Goal: Task Accomplishment & Management: Use online tool/utility

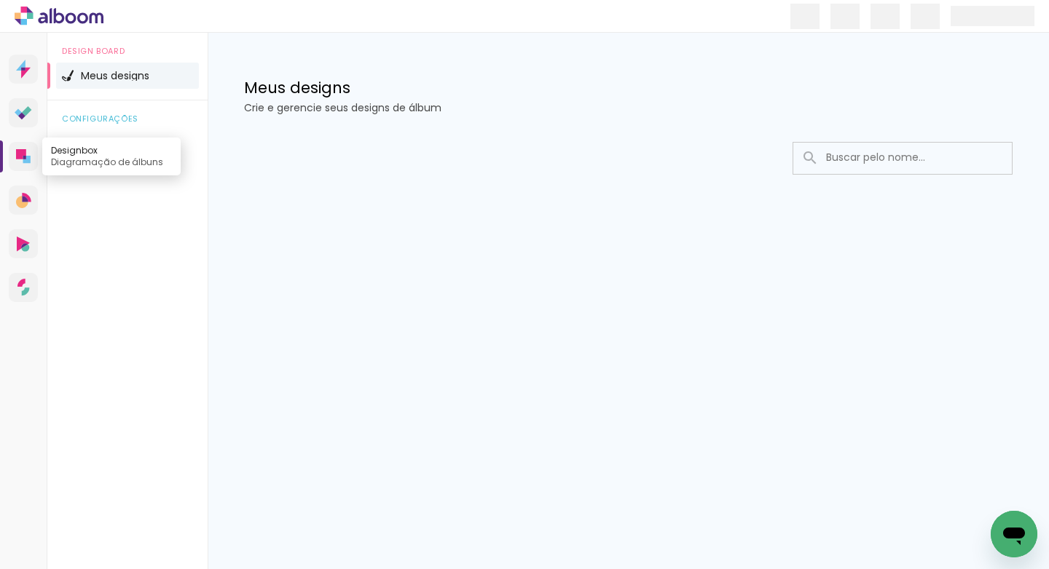
click at [24, 162] on icon at bounding box center [26, 159] width 7 height 7
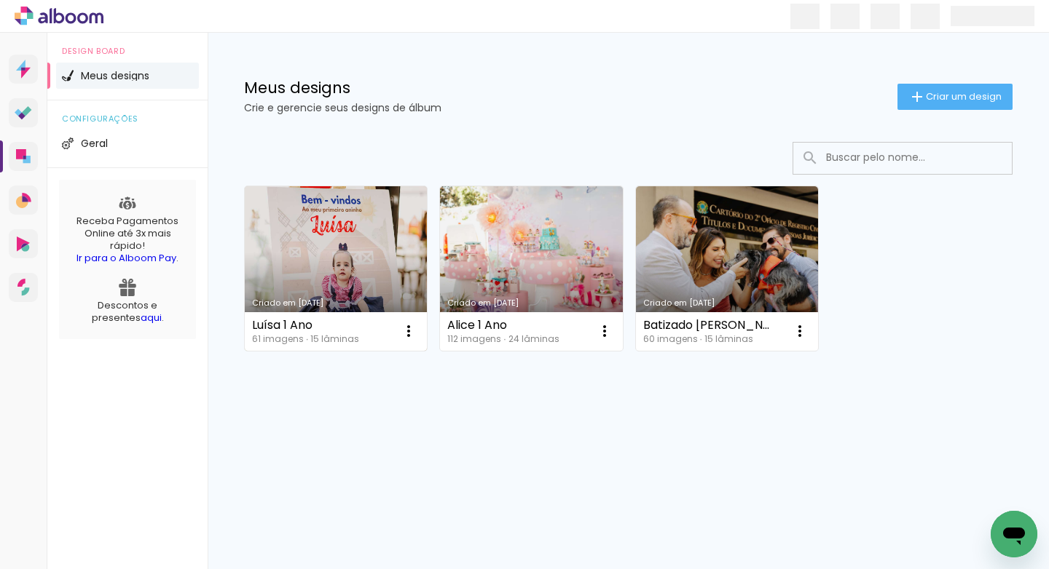
click at [338, 255] on link "Criado em [DATE]" at bounding box center [336, 268] width 182 height 165
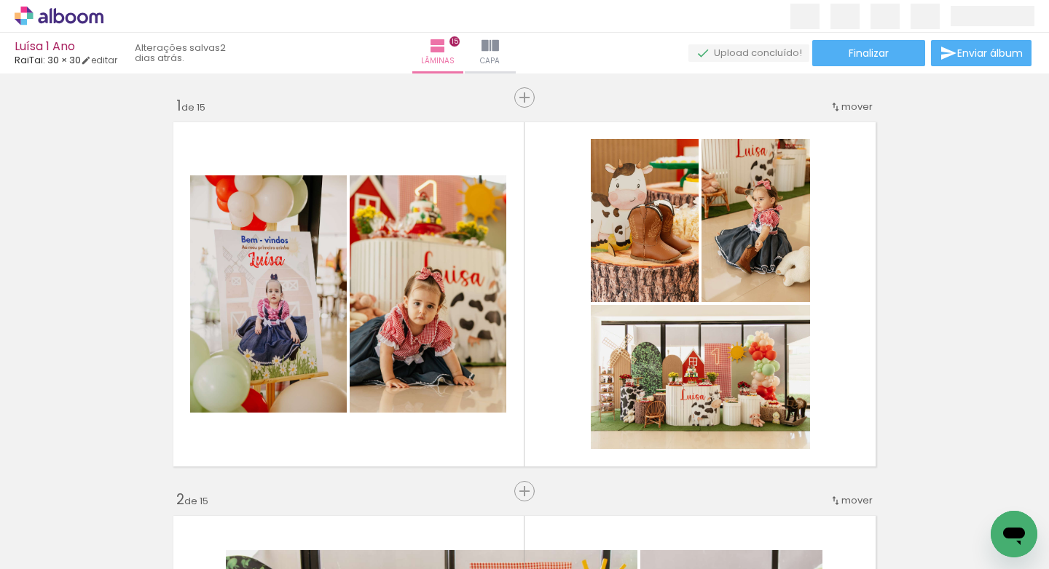
click at [545, 31] on div "› Editor de álbum" at bounding box center [524, 16] width 1049 height 33
click at [499, 48] on iron-icon at bounding box center [489, 45] width 17 height 17
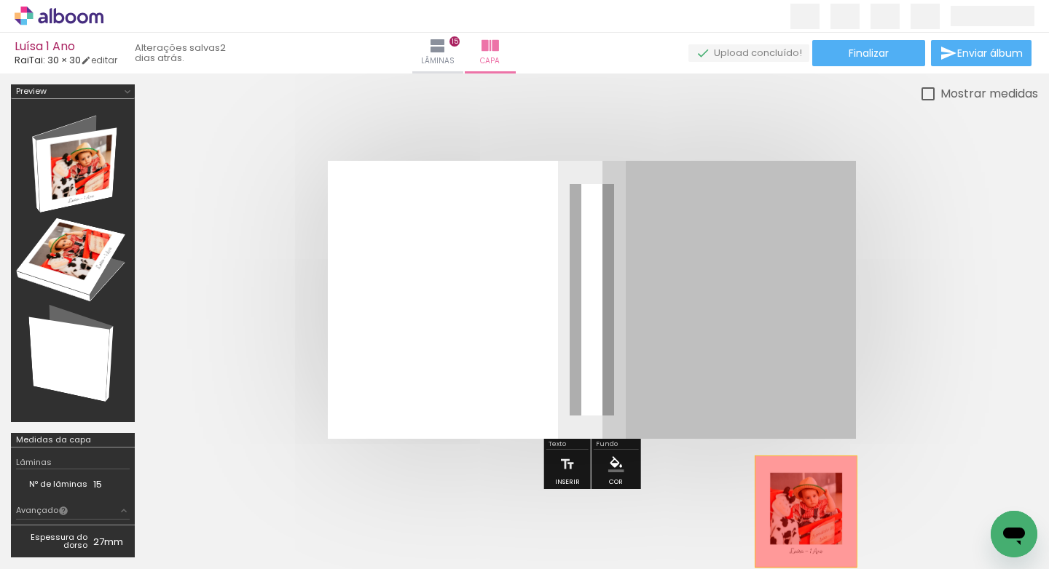
drag, startPoint x: 762, startPoint y: 300, endPoint x: 806, endPoint y: 517, distance: 221.5
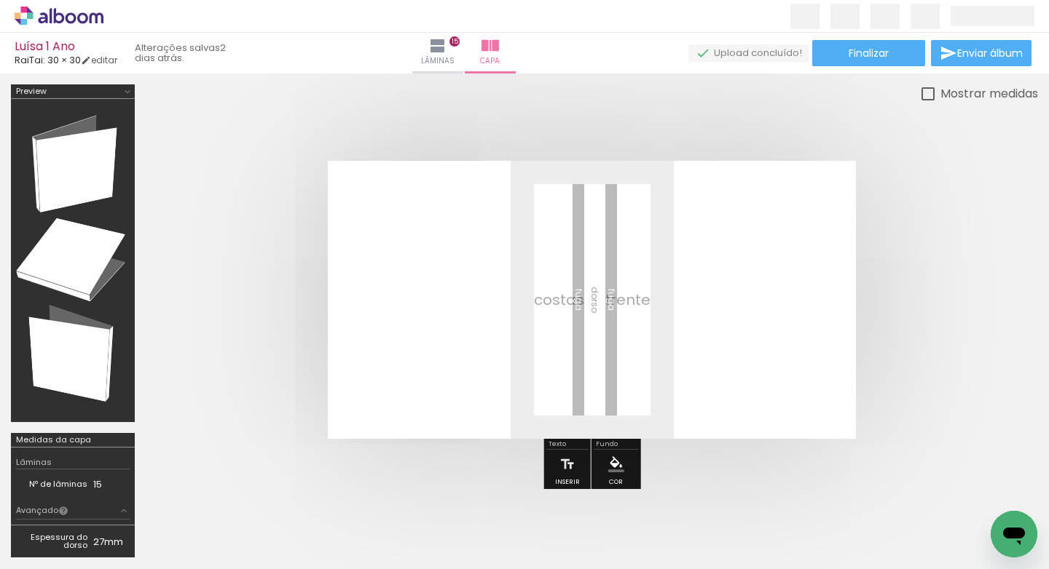
scroll to position [0, 4050]
click at [965, 492] on iron-icon at bounding box center [957, 490] width 15 height 15
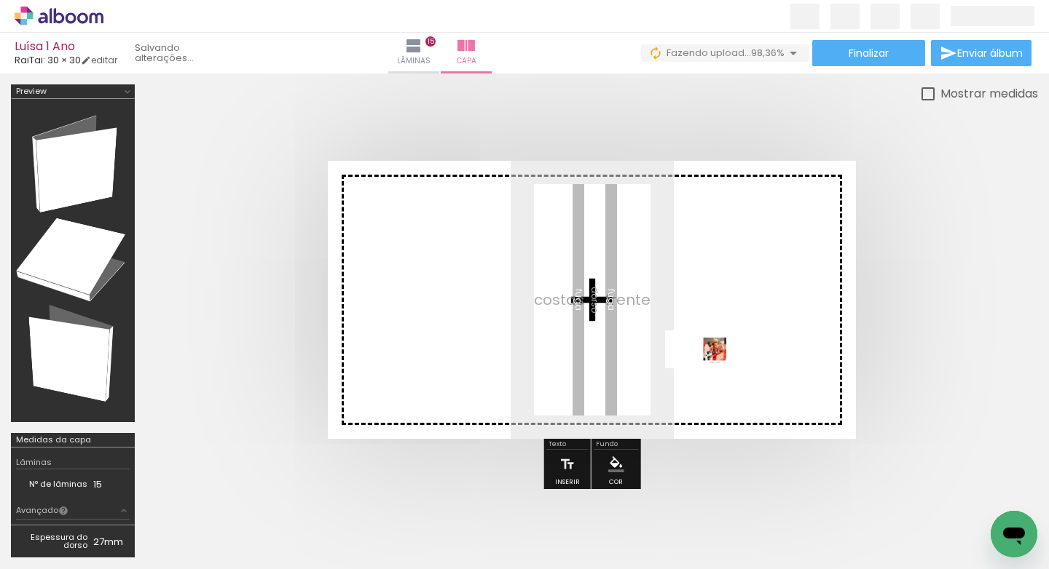
drag, startPoint x: 975, startPoint y: 524, endPoint x: 703, endPoint y: 374, distance: 310.9
click at [703, 374] on quentale-workspace at bounding box center [524, 284] width 1049 height 569
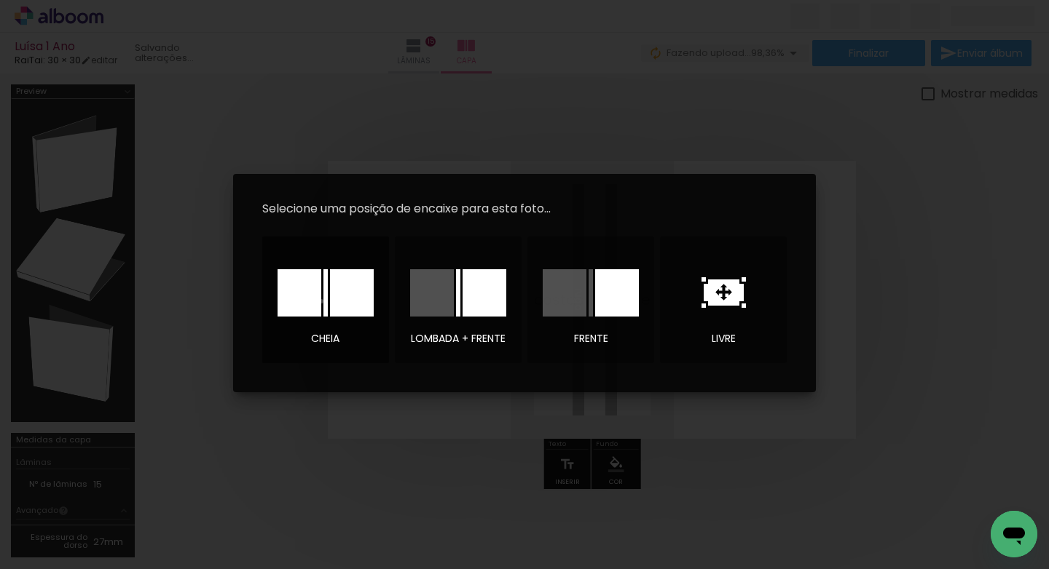
click at [0, 0] on div at bounding box center [0, 0] width 0 height 0
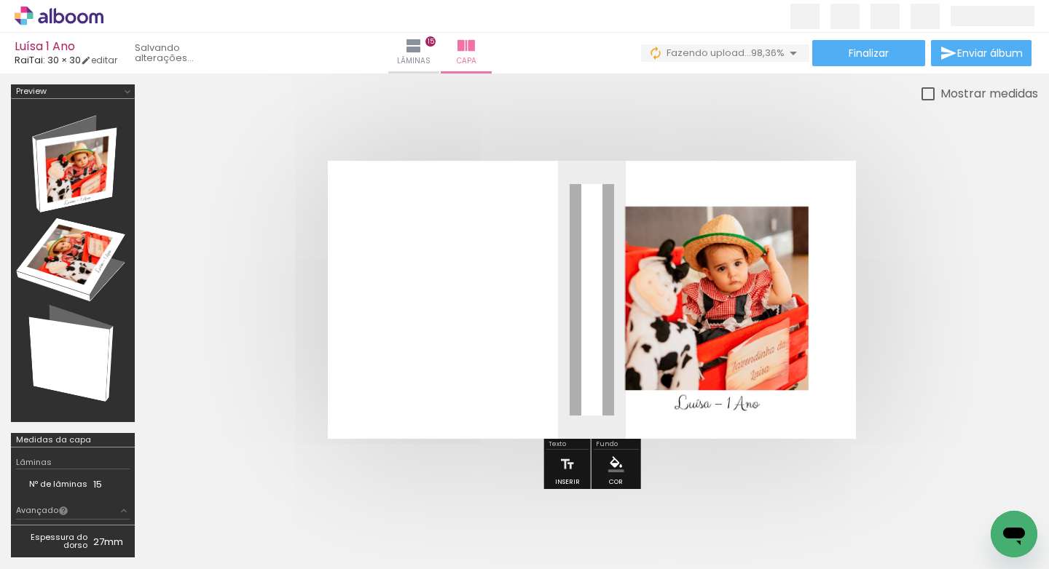
click at [0, 0] on slot "Mostrar medidas" at bounding box center [0, 0] width 0 height 0
type paper-checkbox "on"
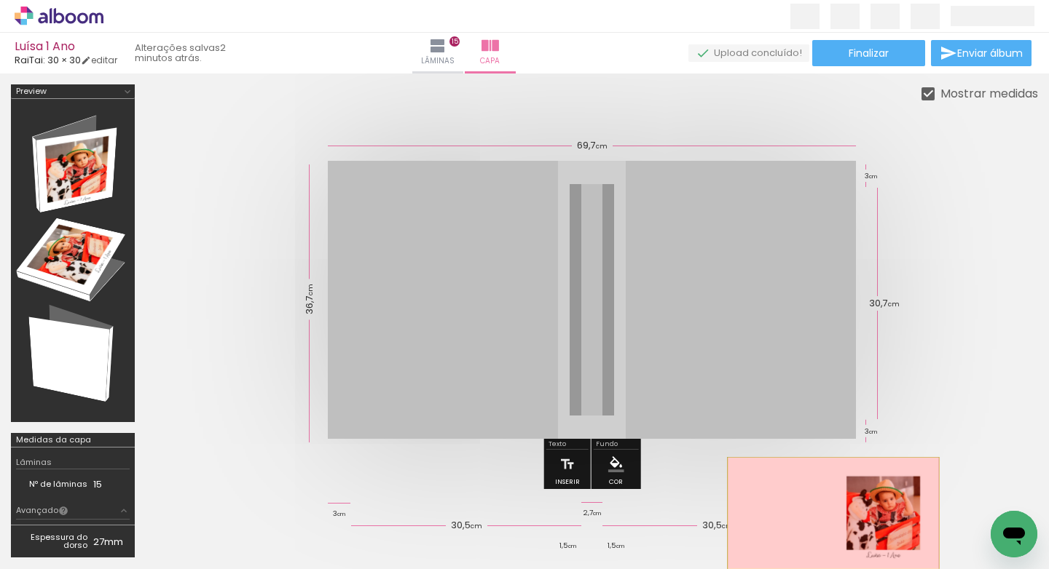
drag, startPoint x: 722, startPoint y: 309, endPoint x: 830, endPoint y: 517, distance: 234.2
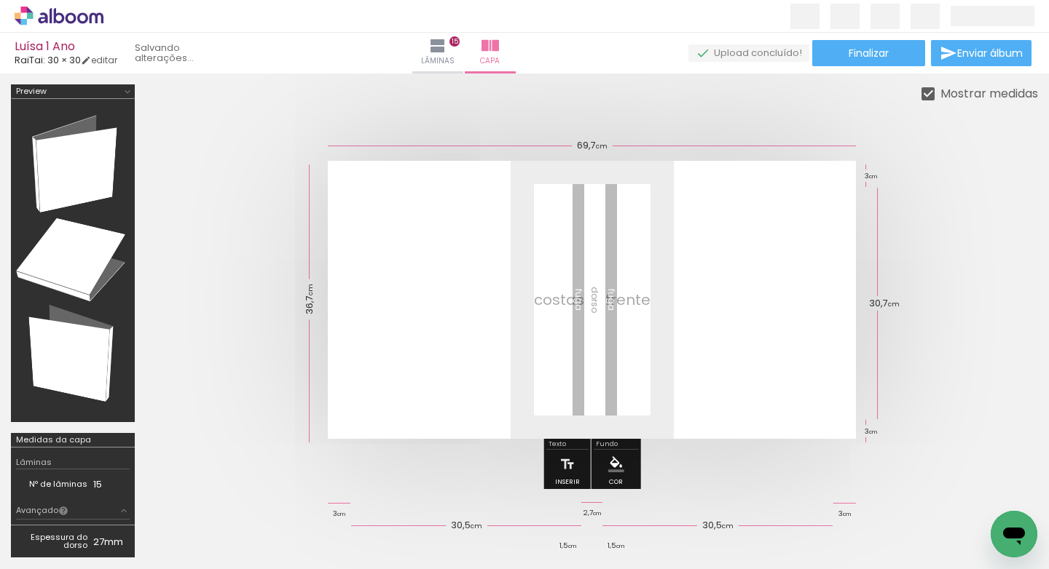
click at [964, 496] on iron-icon at bounding box center [957, 490] width 15 height 15
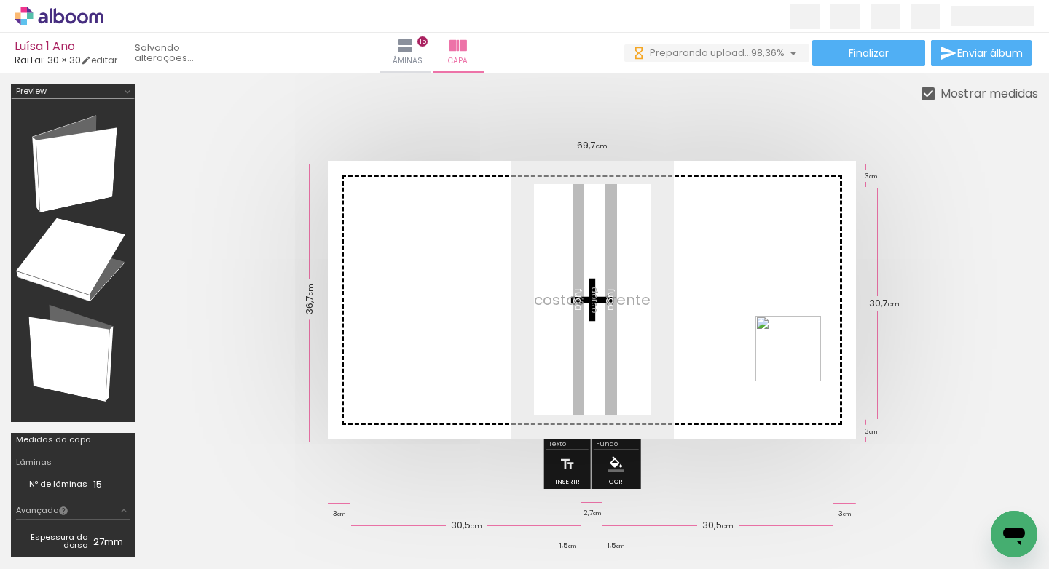
drag, startPoint x: 968, startPoint y: 524, endPoint x: 799, endPoint y: 360, distance: 236.4
click at [799, 360] on quentale-workspace at bounding box center [524, 284] width 1049 height 569
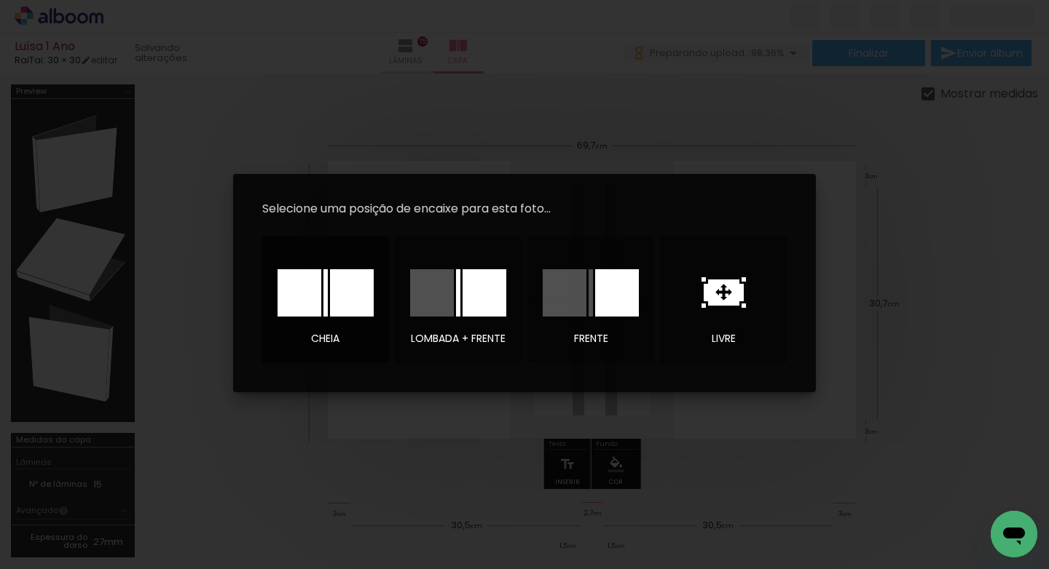
click at [336, 282] on div at bounding box center [352, 292] width 44 height 47
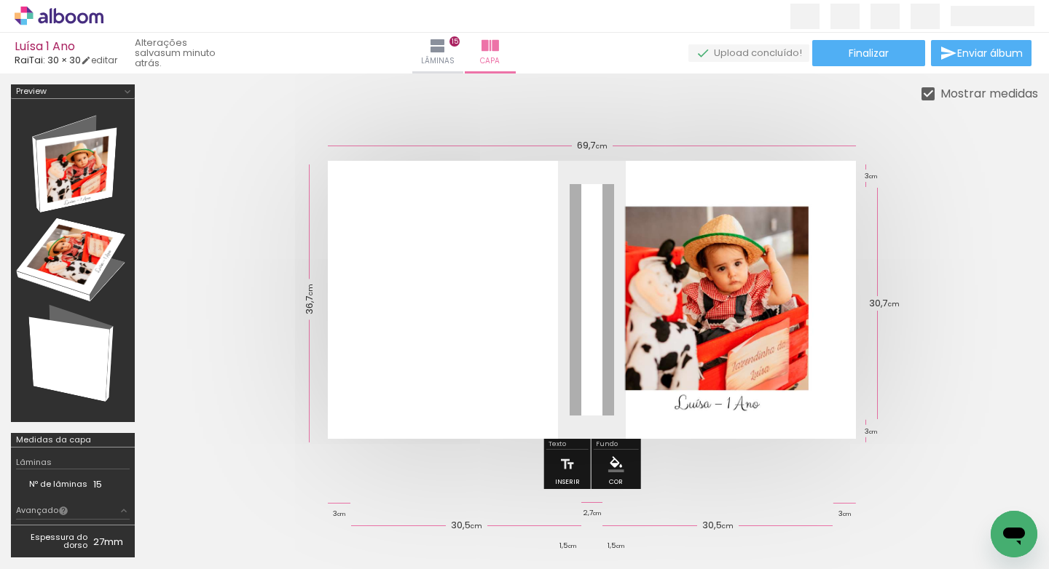
scroll to position [0, 4050]
click at [860, 55] on span "Finalizar" at bounding box center [868, 53] width 40 height 10
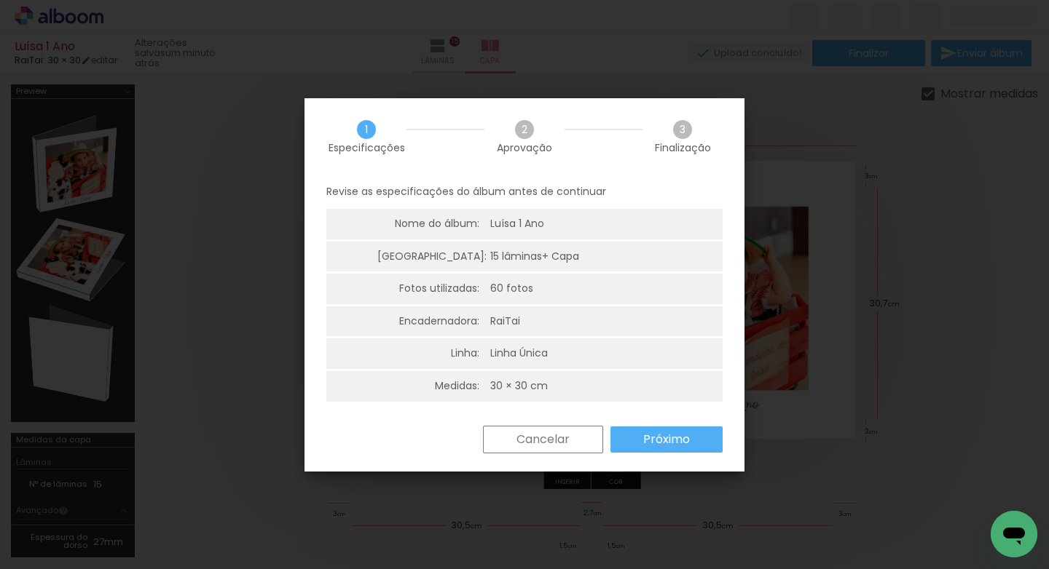
click at [0, 0] on slot "Próximo" at bounding box center [0, 0] width 0 height 0
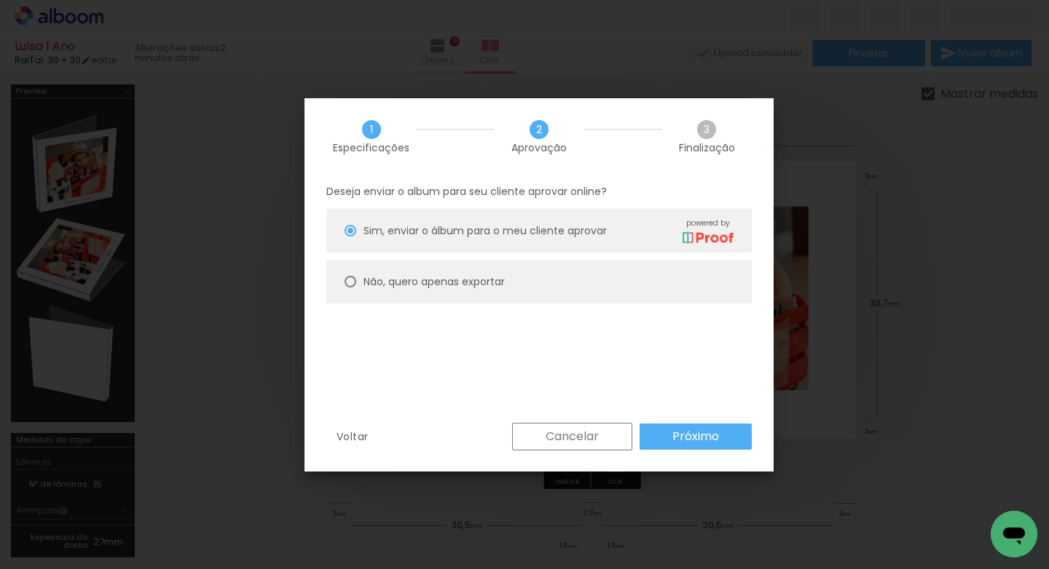
click at [697, 355] on div "Deseja enviar o album para seu cliente aprovar online? Sim, enviar o álbum para…" at bounding box center [538, 299] width 469 height 249
click at [0, 0] on slot "Próximo" at bounding box center [0, 0] width 0 height 0
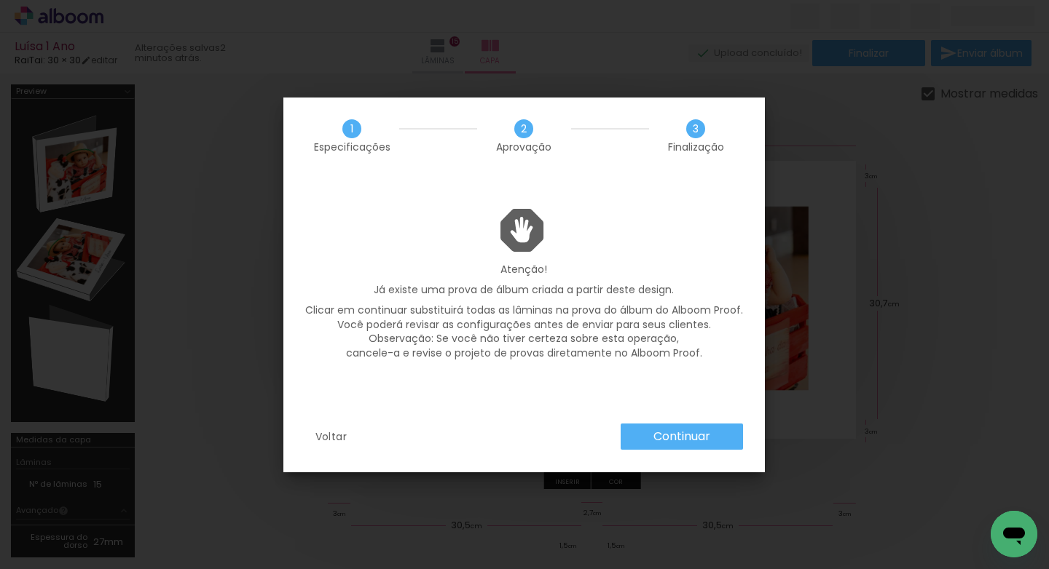
click at [674, 450] on div "Voltar Continuar" at bounding box center [523, 448] width 481 height 48
click at [0, 0] on slot "Continuar" at bounding box center [0, 0] width 0 height 0
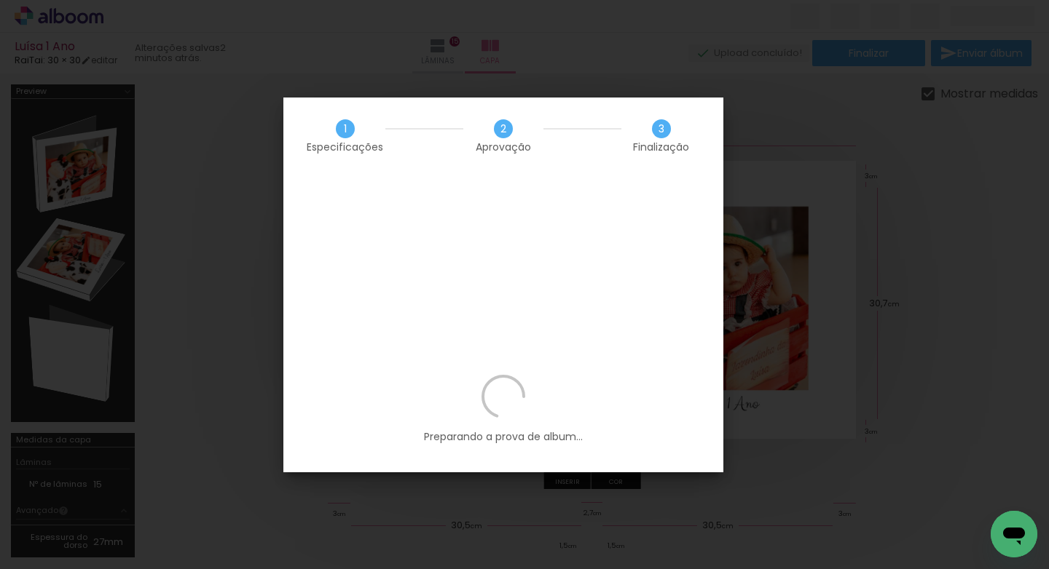
scroll to position [0, 4050]
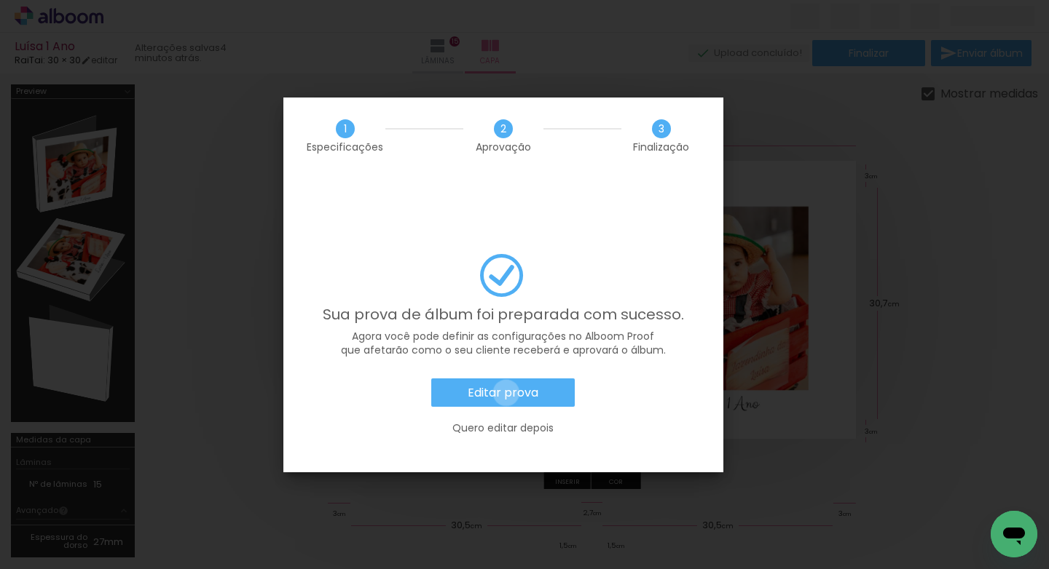
click at [0, 0] on slot "Editar prova" at bounding box center [0, 0] width 0 height 0
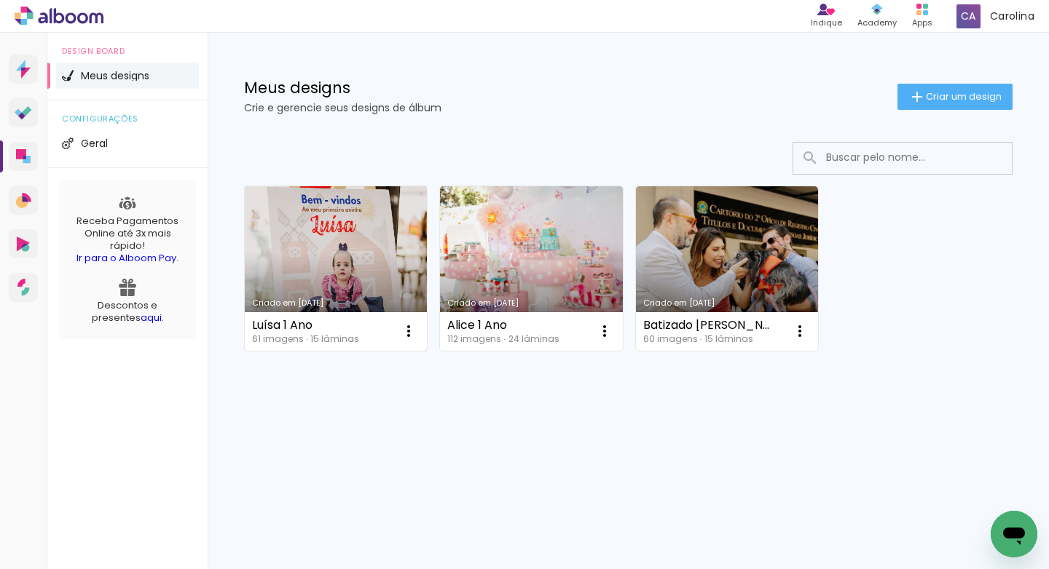
click at [344, 277] on link "Criado em [DATE]" at bounding box center [336, 268] width 182 height 165
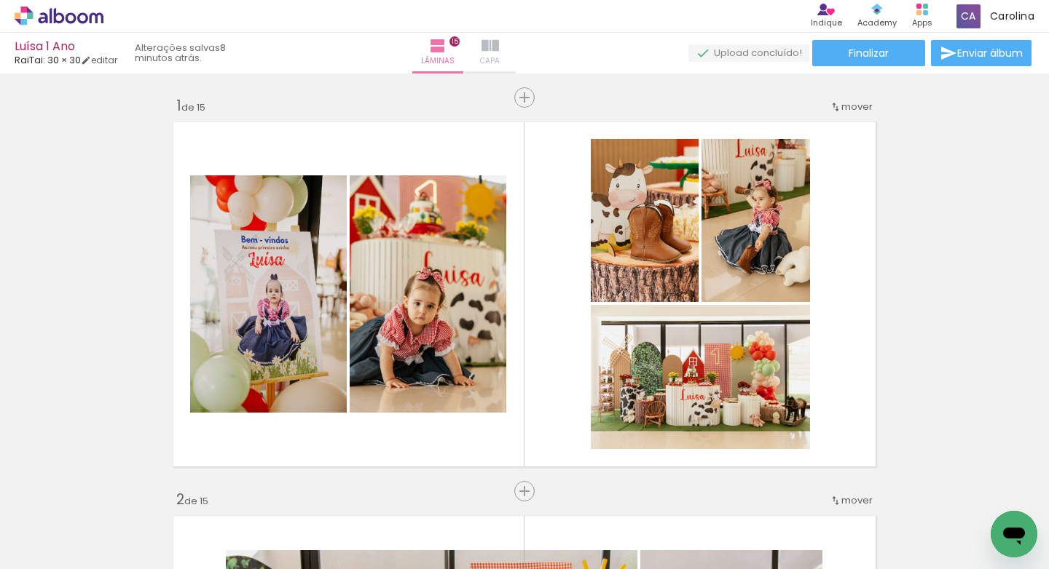
click at [499, 51] on iron-icon at bounding box center [489, 45] width 17 height 17
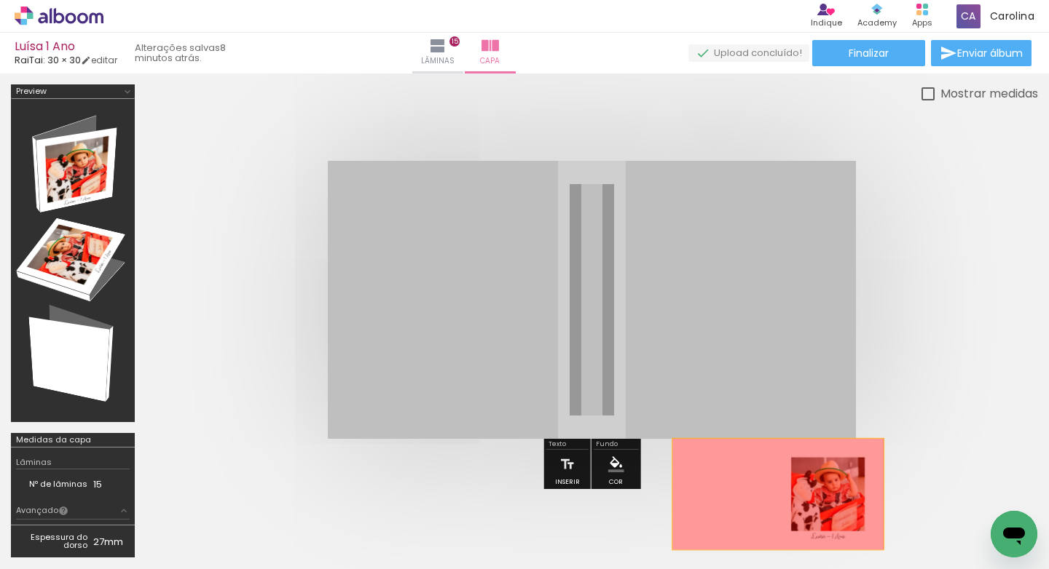
drag, startPoint x: 739, startPoint y: 325, endPoint x: 778, endPoint y: 508, distance: 186.9
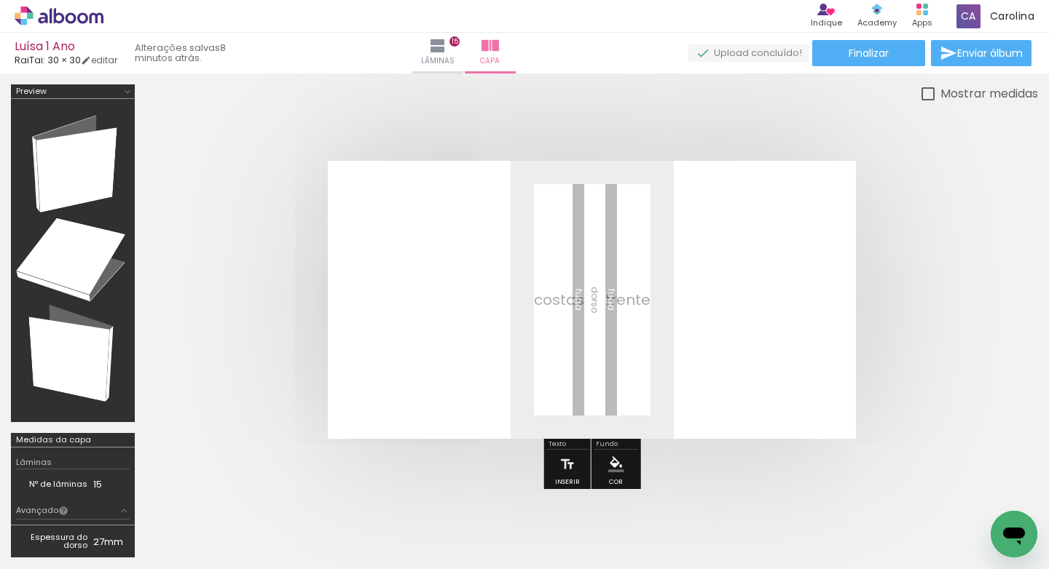
scroll to position [0, 4050]
click at [963, 494] on iron-icon at bounding box center [957, 490] width 15 height 15
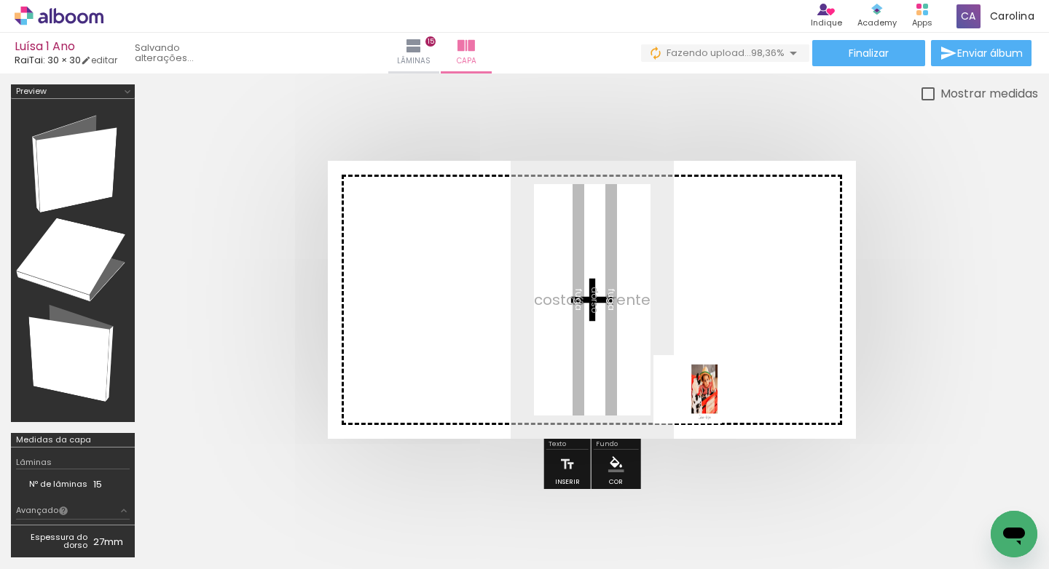
drag, startPoint x: 974, startPoint y: 532, endPoint x: 676, endPoint y: 392, distance: 328.6
click at [676, 392] on quentale-workspace at bounding box center [524, 284] width 1049 height 569
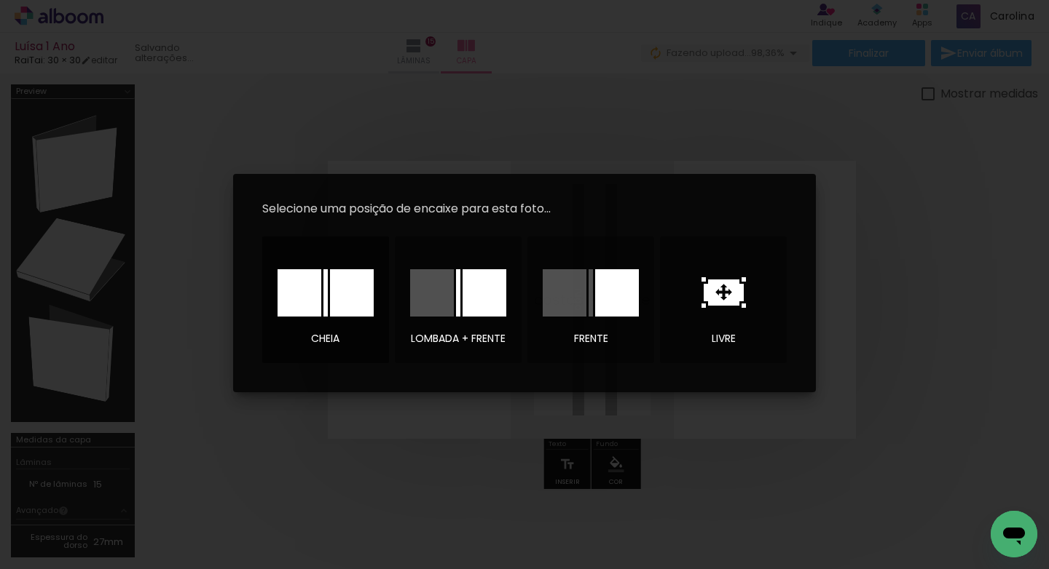
click at [0, 0] on div at bounding box center [0, 0] width 0 height 0
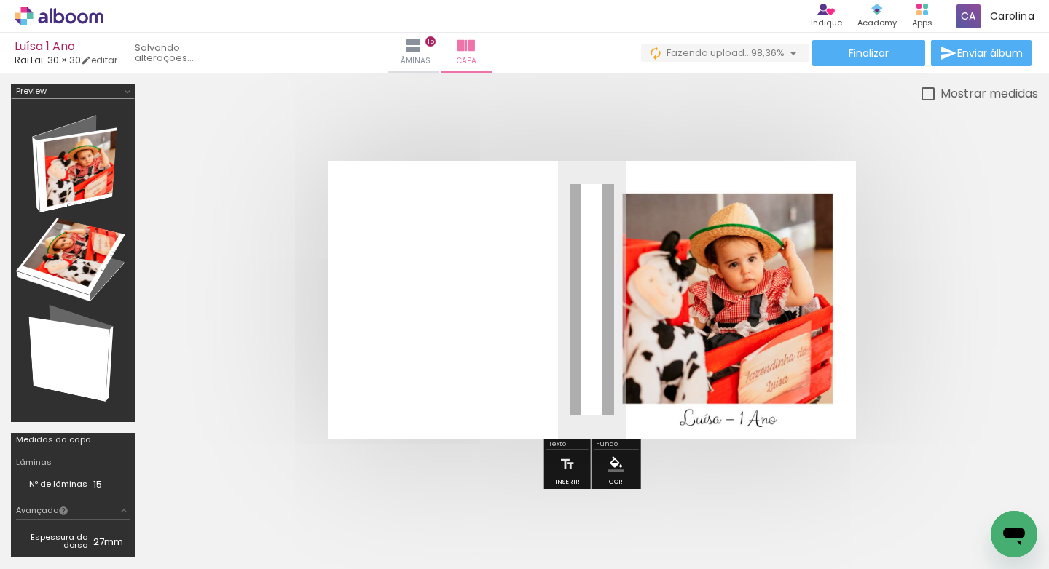
scroll to position [0, 4050]
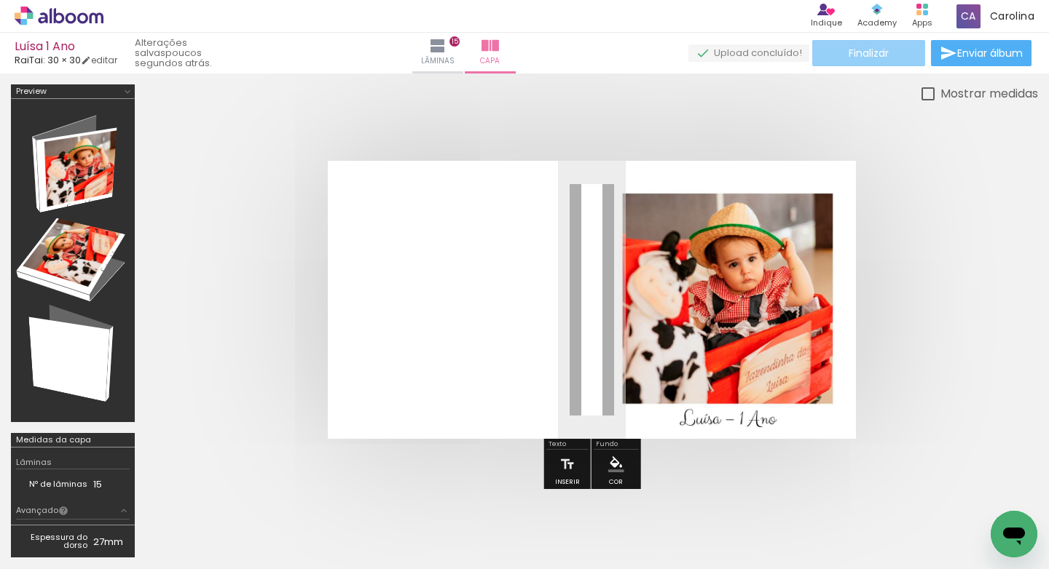
click at [878, 50] on span "Finalizar" at bounding box center [868, 53] width 40 height 10
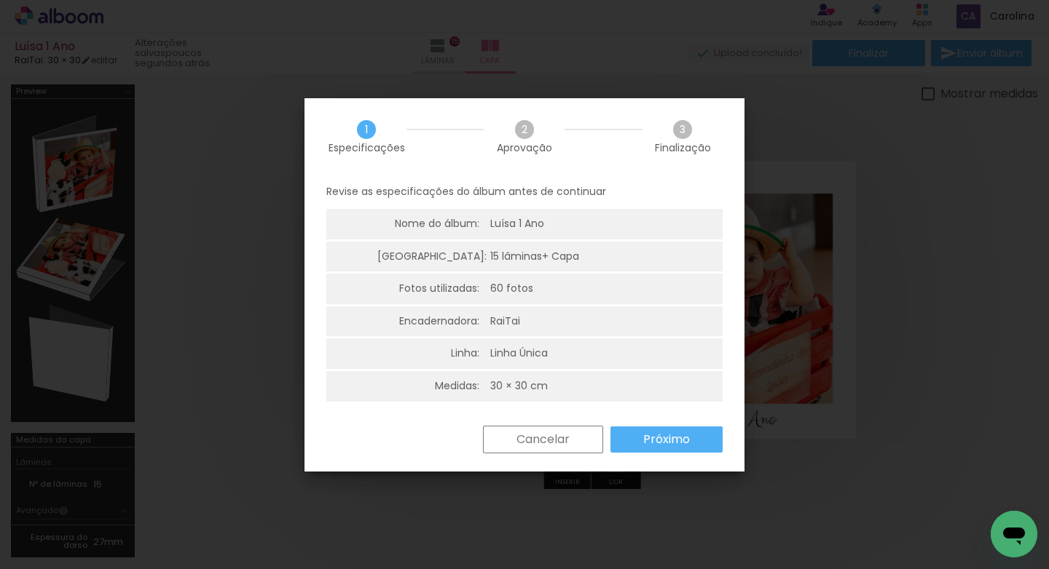
click at [700, 451] on paper-button "Próximo" at bounding box center [666, 440] width 112 height 26
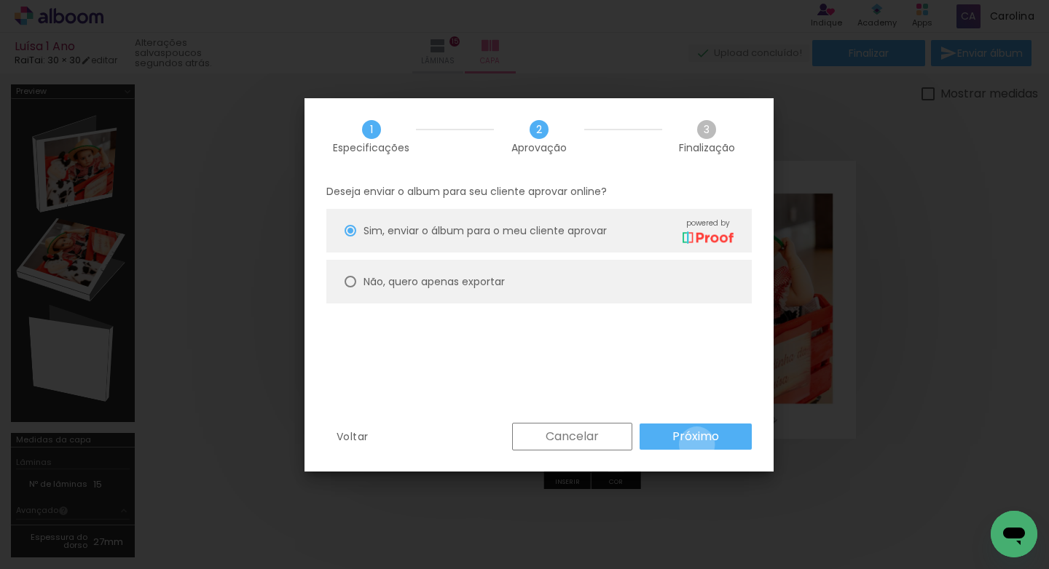
click at [697, 445] on paper-button "Próximo" at bounding box center [695, 437] width 112 height 26
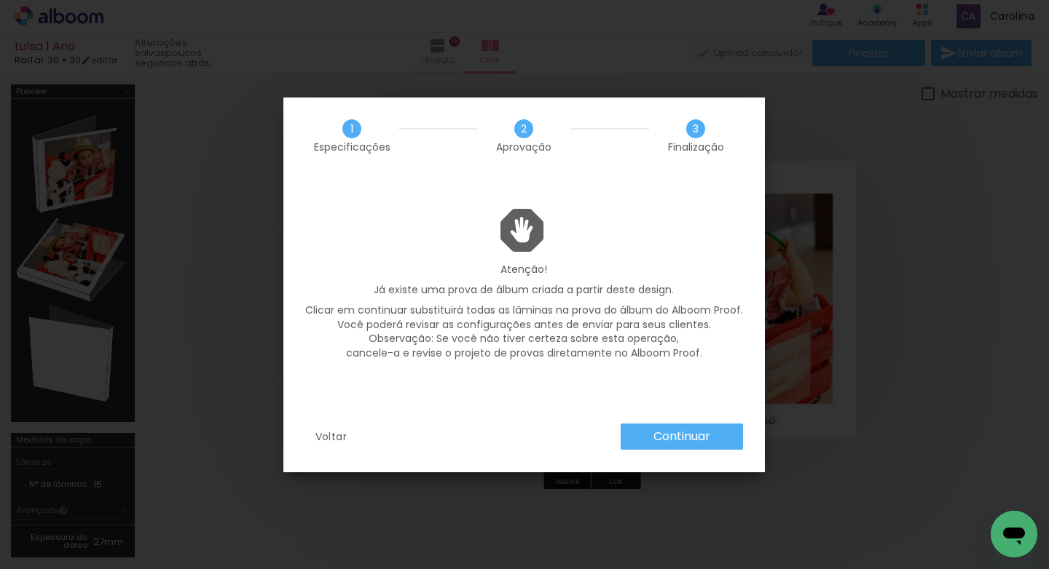
click at [711, 433] on paper-button "Continuar" at bounding box center [681, 437] width 122 height 26
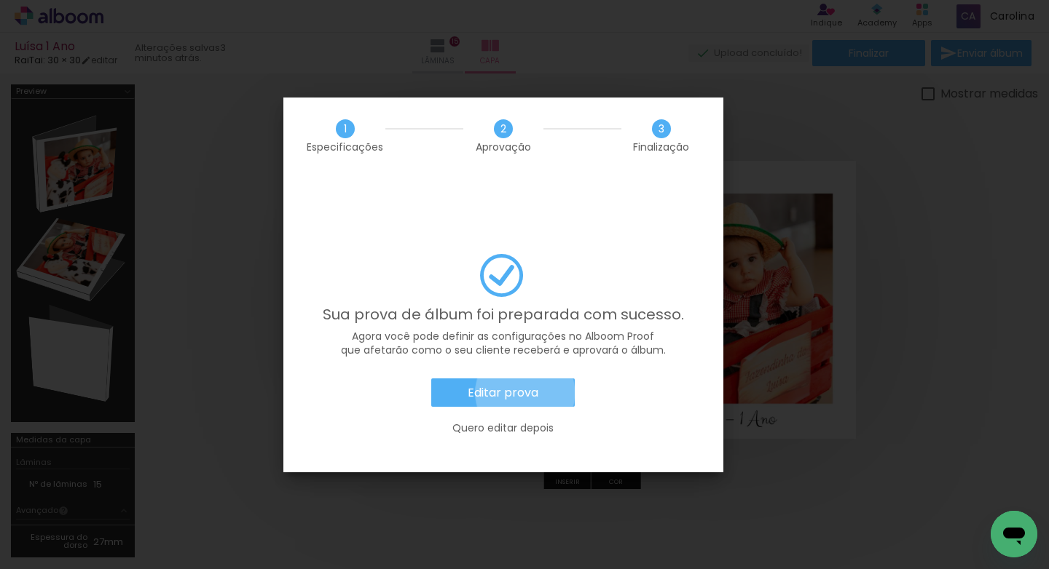
click at [0, 0] on slot "Editar prova" at bounding box center [0, 0] width 0 height 0
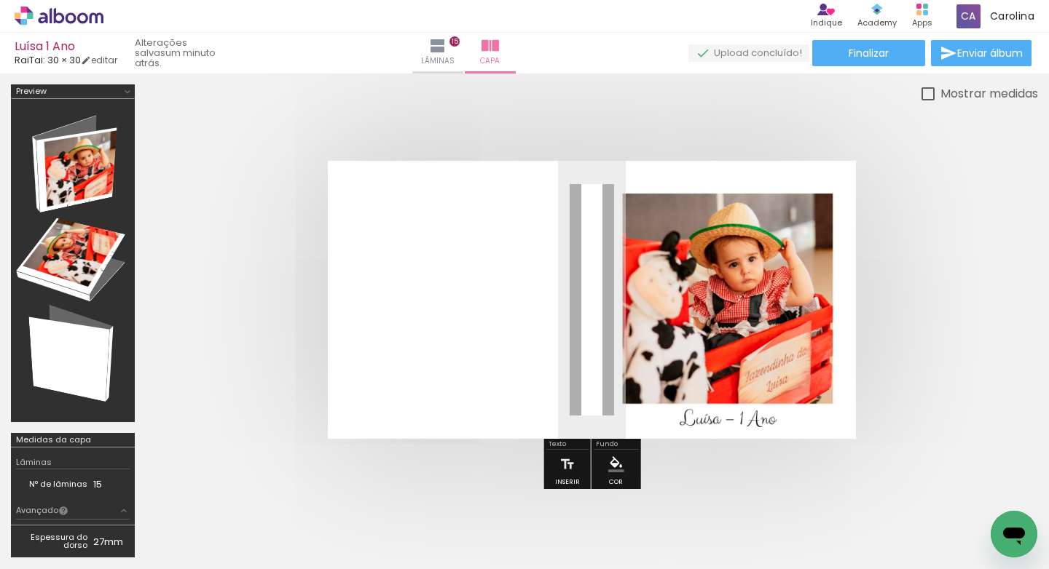
scroll to position [0, 4050]
click at [57, 15] on icon at bounding box center [59, 15] width 11 height 15
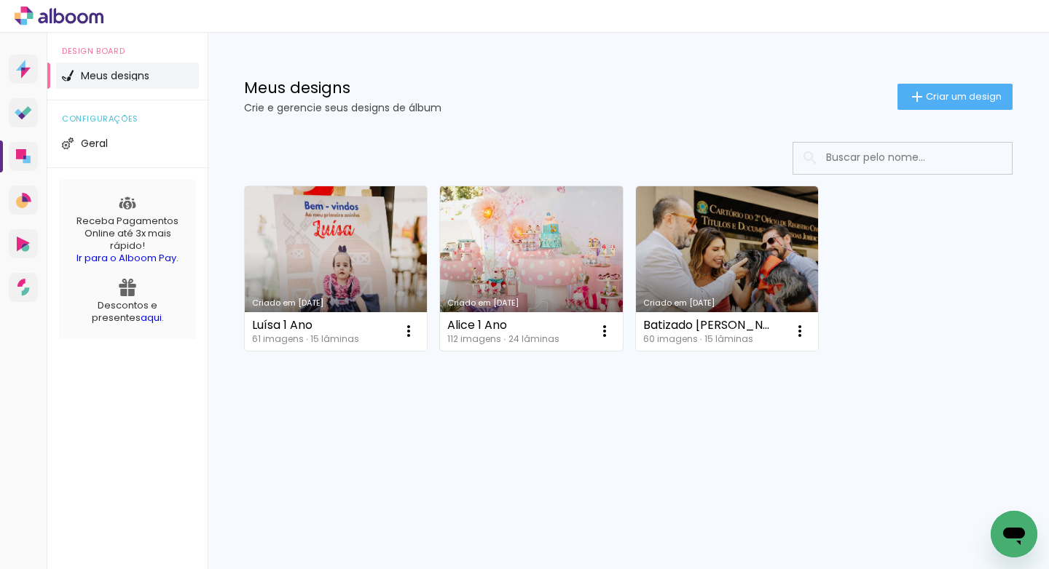
click at [500, 258] on link "Criado em [DATE]" at bounding box center [531, 268] width 182 height 165
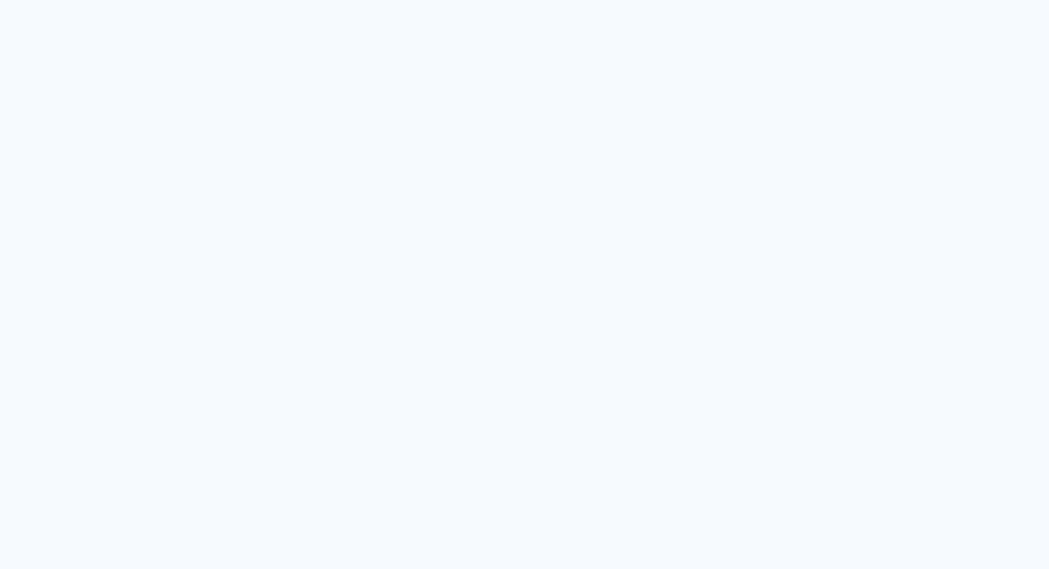
click at [0, 0] on quentale-directory at bounding box center [0, 0] width 0 height 0
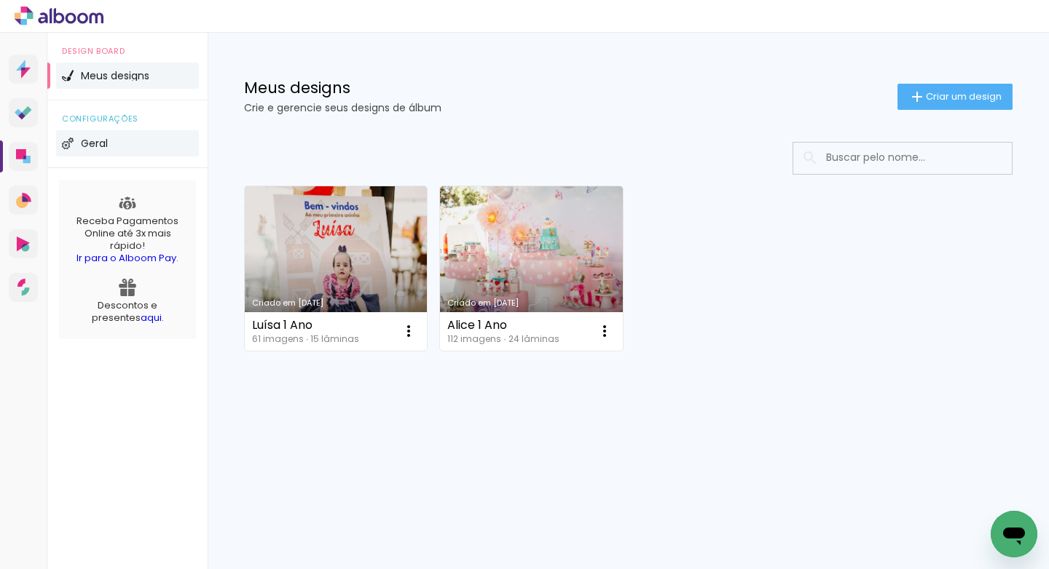
click at [108, 142] on li "Geral" at bounding box center [127, 143] width 143 height 26
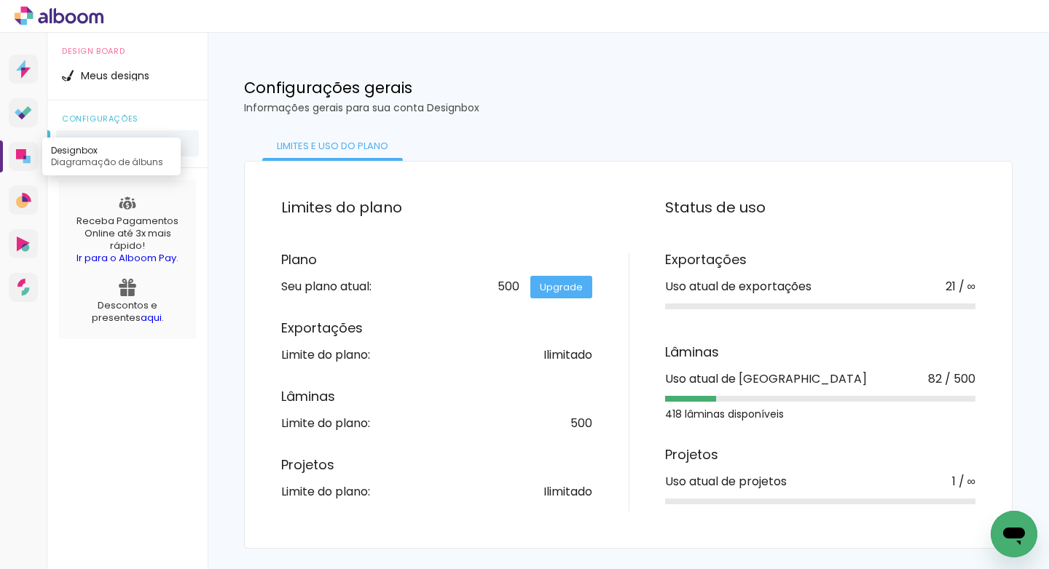
click at [33, 159] on link "Designbox Diagramação de álbuns" at bounding box center [23, 156] width 29 height 29
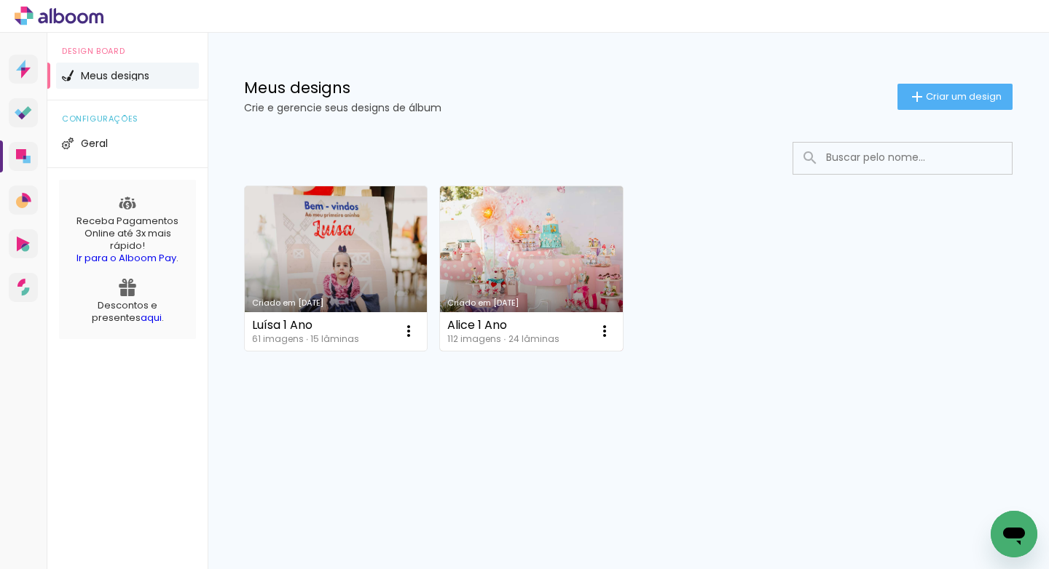
click at [504, 255] on link "Criado em [DATE]" at bounding box center [531, 268] width 182 height 165
